Goal: Information Seeking & Learning: Learn about a topic

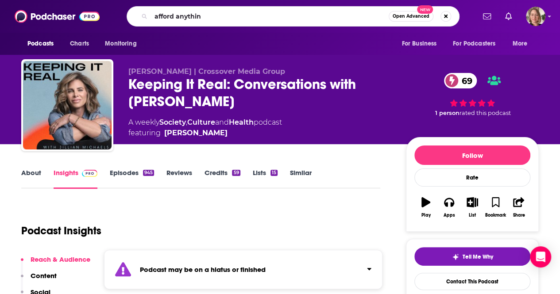
type input "afford anything"
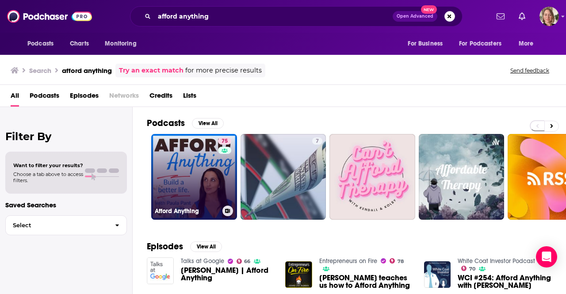
click at [219, 174] on div "75" at bounding box center [225, 172] width 15 height 68
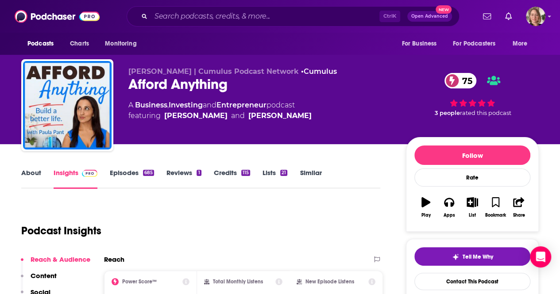
click at [33, 169] on link "About" at bounding box center [31, 179] width 20 height 20
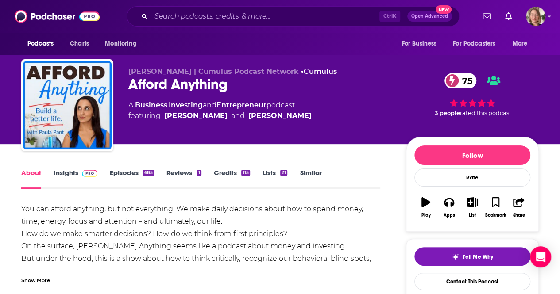
scroll to position [44, 0]
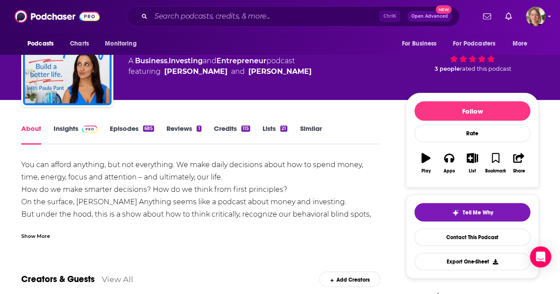
click at [34, 231] on div "Show More" at bounding box center [35, 235] width 29 height 8
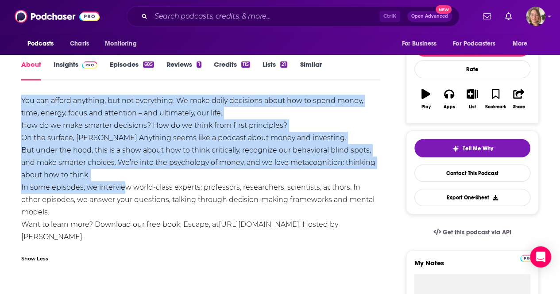
scroll to position [177, 0]
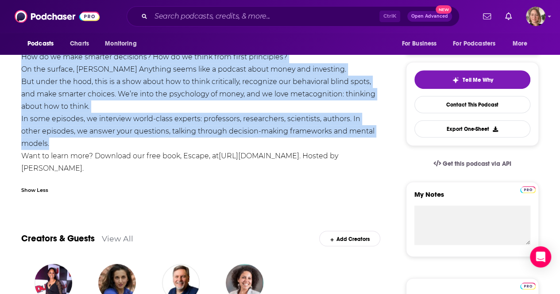
drag, startPoint x: 19, startPoint y: 162, endPoint x: 84, endPoint y: 149, distance: 66.7
copy div "You can afford anything, but not everything. We make daily decisions about how …"
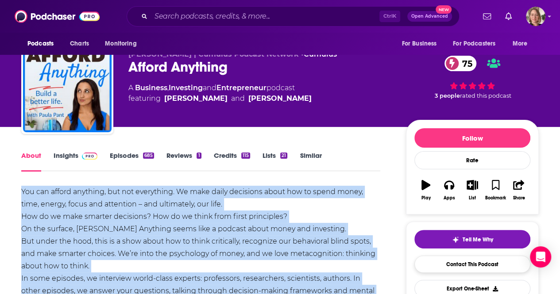
scroll to position [0, 0]
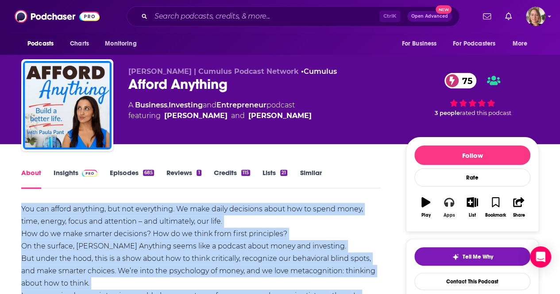
click at [450, 200] on icon "button" at bounding box center [449, 202] width 10 height 10
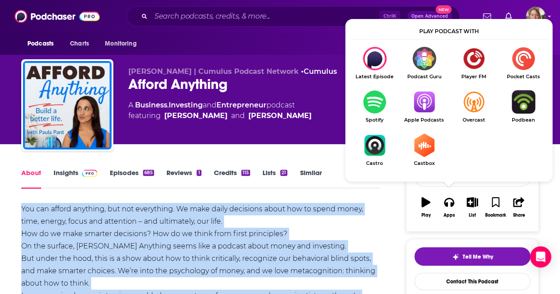
click at [417, 102] on img "Show Listen On dropdown" at bounding box center [424, 101] width 50 height 23
